Goal: Check status

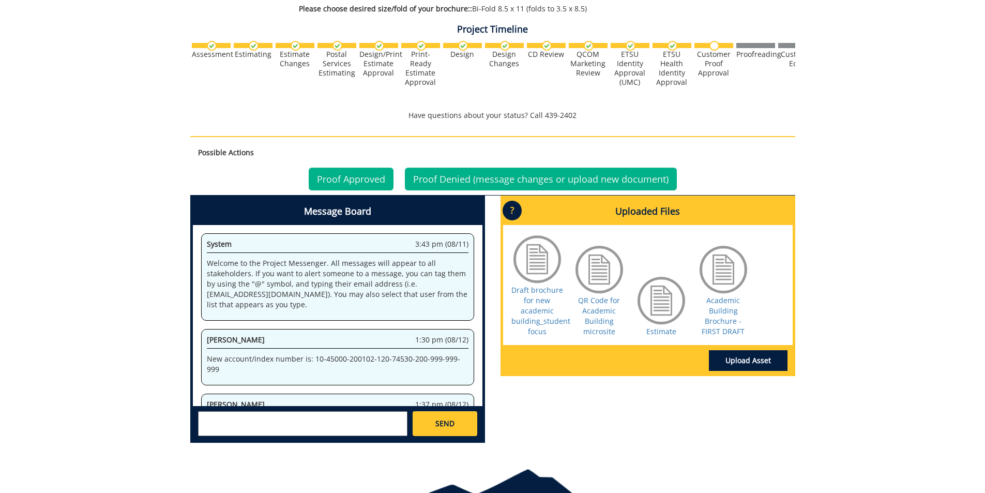
scroll to position [350, 0]
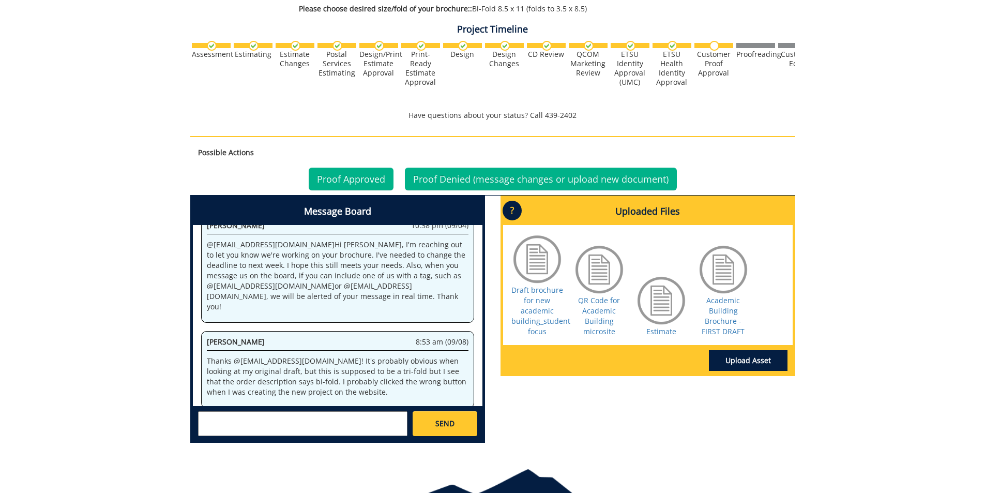
click at [286, 426] on textarea at bounding box center [302, 423] width 209 height 25
click at [307, 424] on textarea "@[EMAIL_ADDRESS][DOMAIN_NAME] Hi [PERSON_NAME]. My uppers have decided they'd l…" at bounding box center [302, 423] width 209 height 25
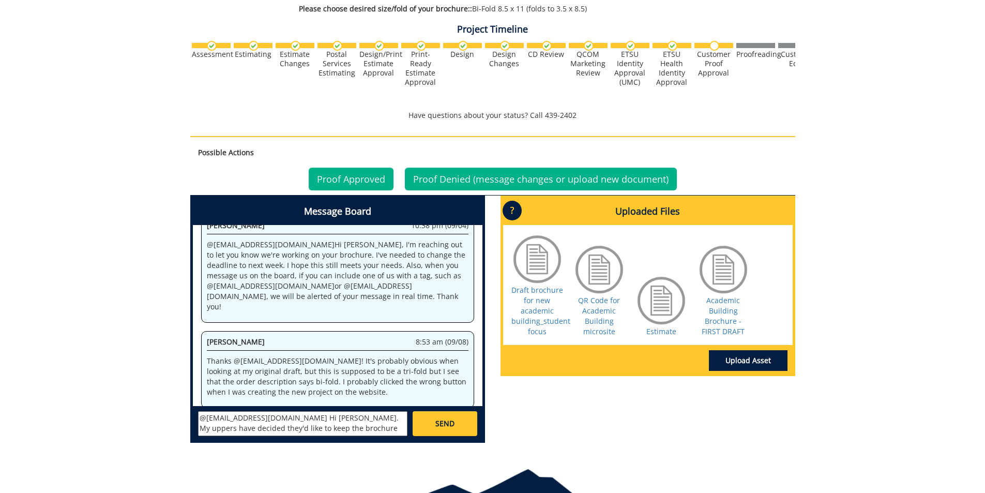
drag, startPoint x: 388, startPoint y: 431, endPoint x: 193, endPoint y: 422, distance: 195.2
click at [193, 422] on div "[PERSON_NAME] [EMAIL_ADDRESS][DOMAIN_NAME] [PERSON_NAME] [EMAIL_ADDRESS][DOMAIN…" at bounding box center [338, 423] width 290 height 34
type textarea "e"
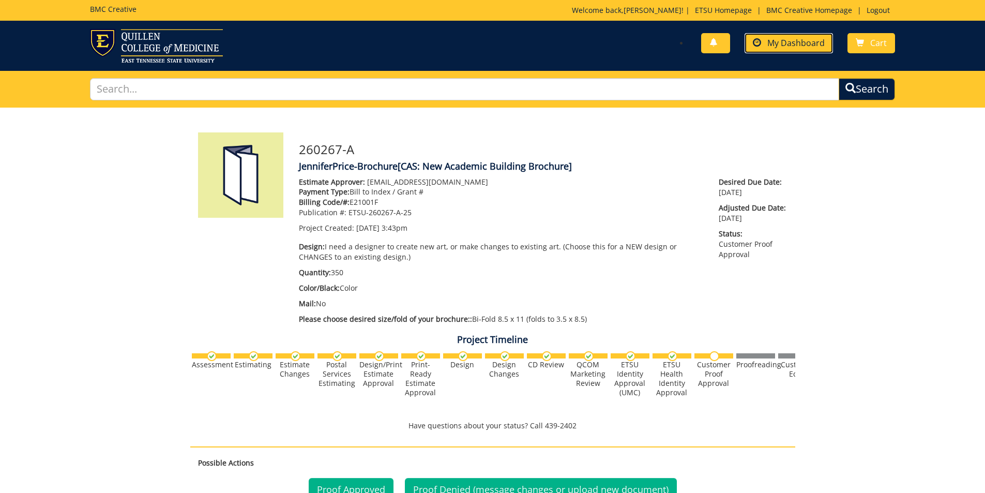
click at [807, 37] on link "My Dashboard" at bounding box center [789, 43] width 88 height 20
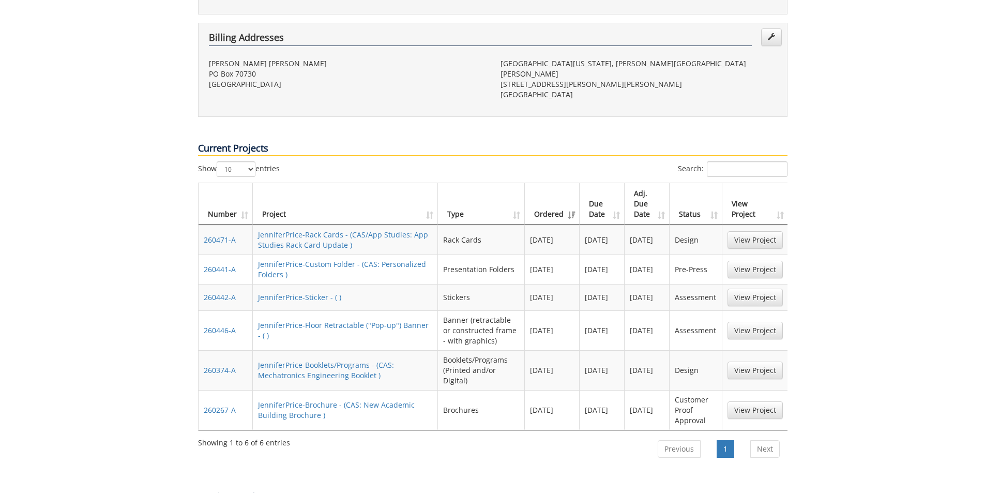
scroll to position [362, 0]
click at [758, 361] on link "View Project" at bounding box center [755, 370] width 55 height 18
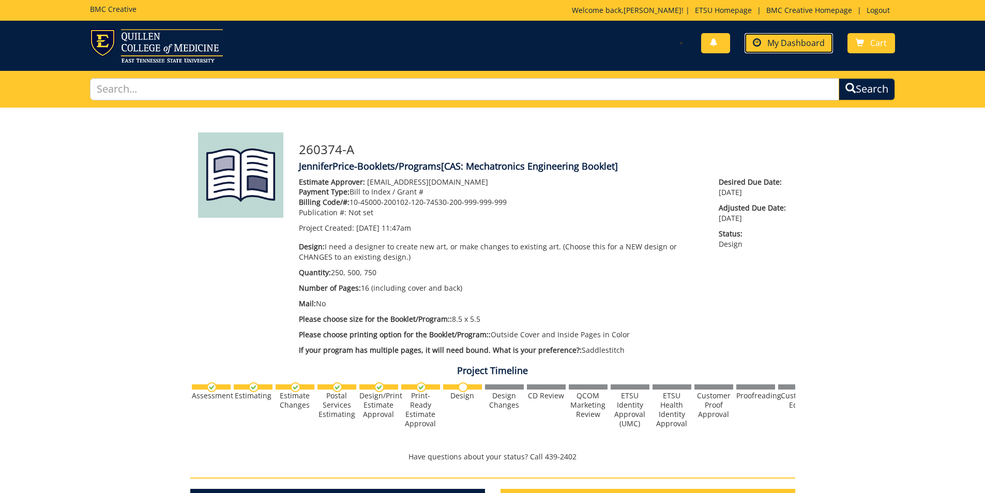
click at [789, 35] on link "My Dashboard" at bounding box center [789, 43] width 88 height 20
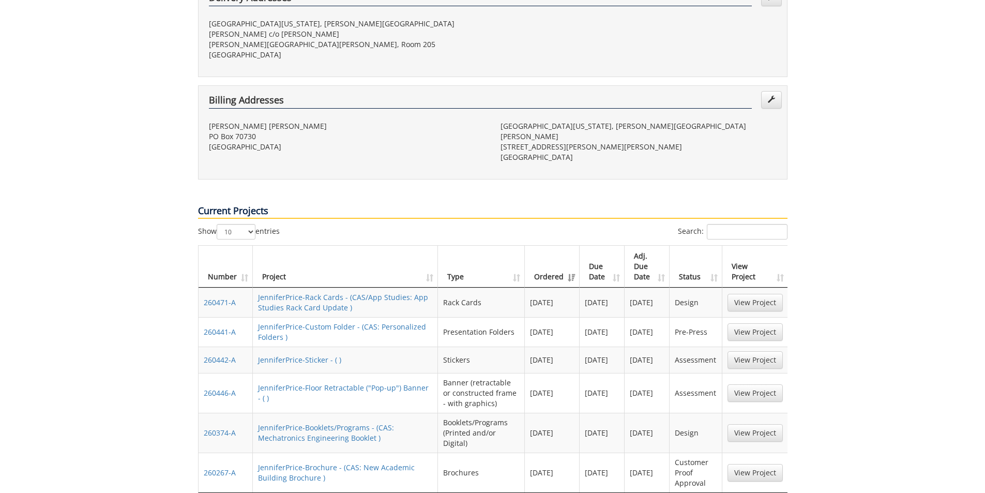
scroll to position [362, 0]
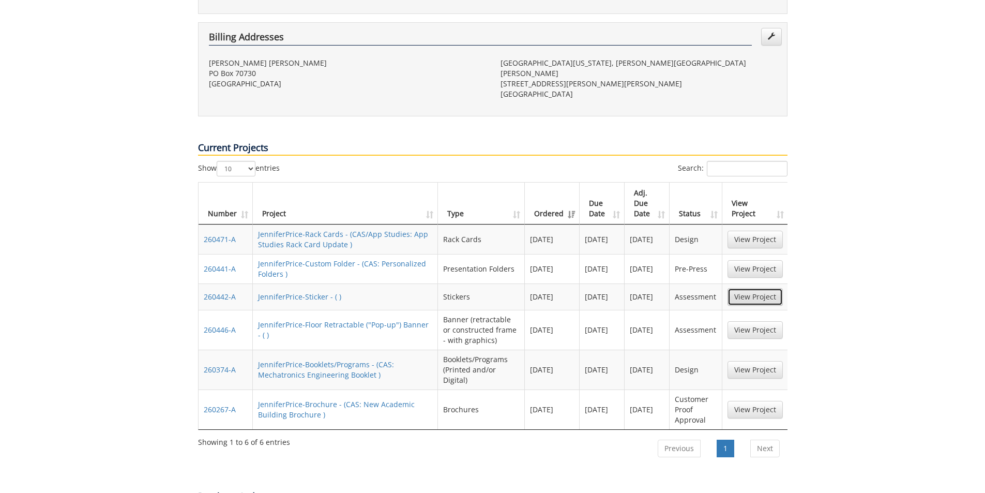
click at [764, 288] on link "View Project" at bounding box center [755, 297] width 55 height 18
